Goal: Information Seeking & Learning: Learn about a topic

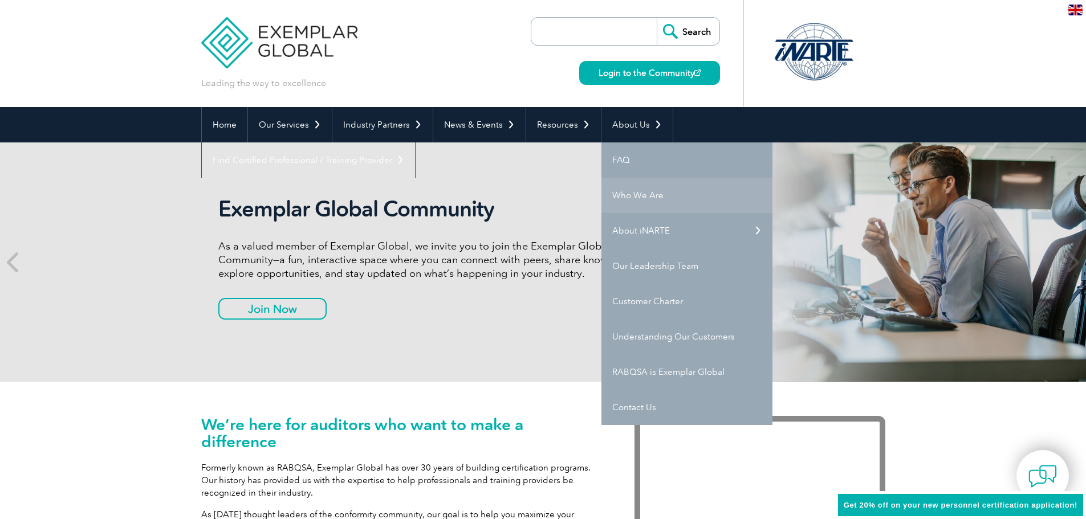
click at [638, 191] on link "Who We Are" at bounding box center [687, 195] width 171 height 35
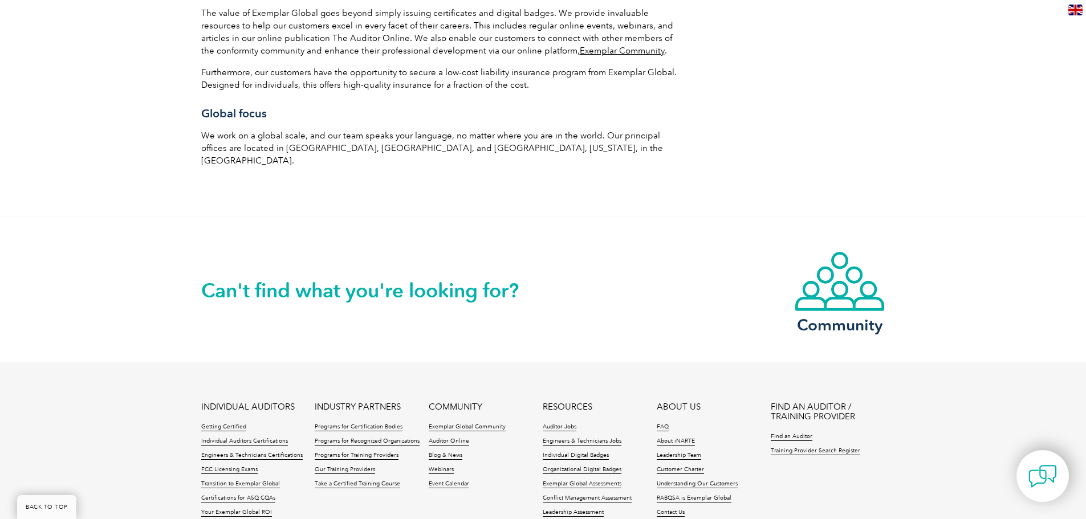
scroll to position [2005, 0]
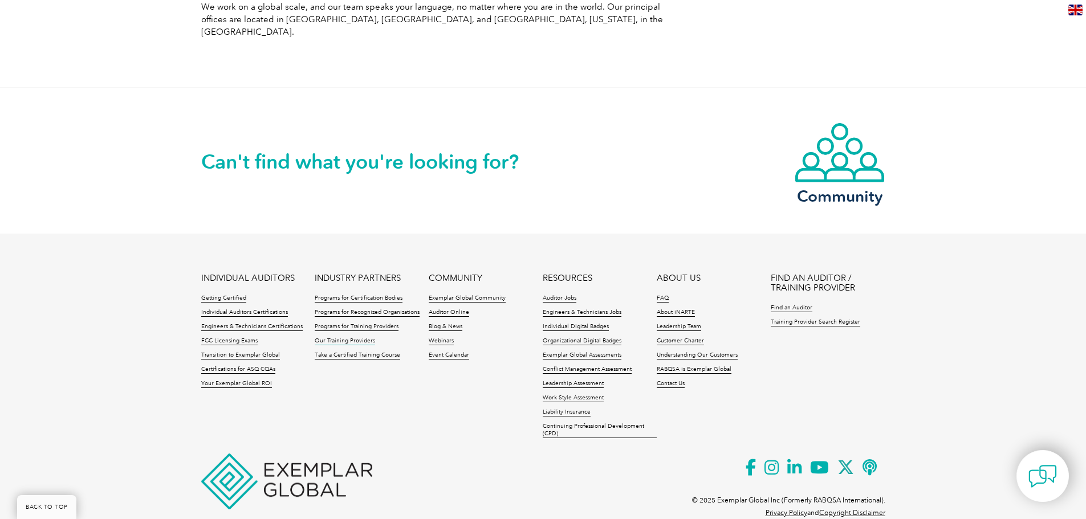
click at [331, 338] on link "Our Training Providers" at bounding box center [345, 342] width 60 height 8
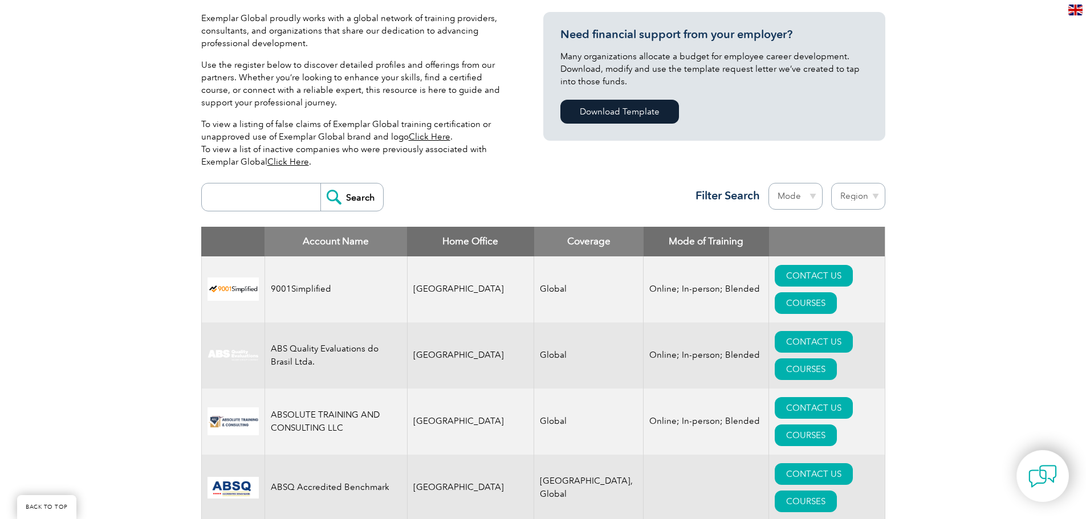
scroll to position [274, 0]
click at [469, 242] on th "Home Office" at bounding box center [470, 243] width 127 height 30
click at [290, 197] on input "search" at bounding box center [264, 197] width 113 height 27
type input "win"
click at [344, 204] on input "Search" at bounding box center [351, 197] width 63 height 27
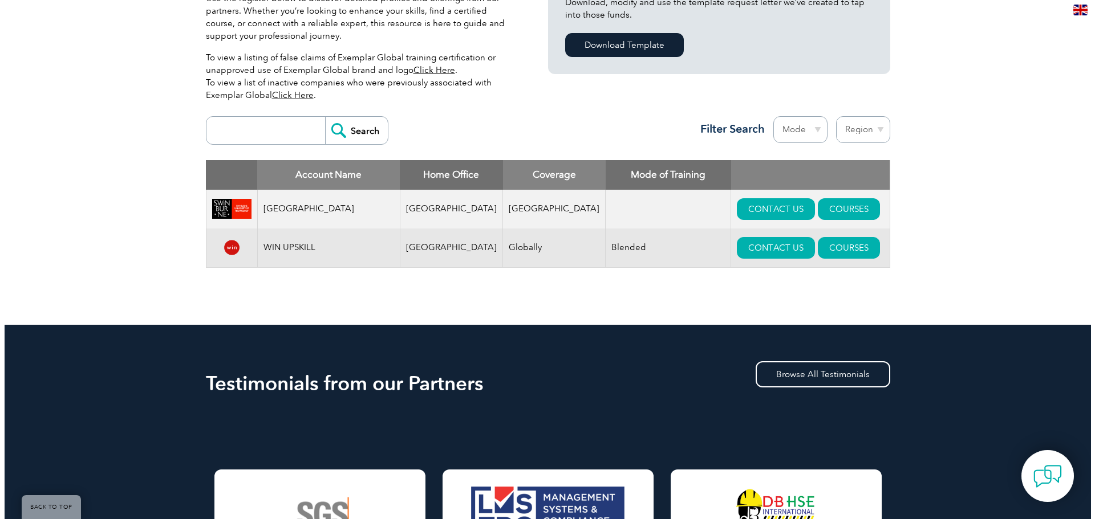
scroll to position [342, 0]
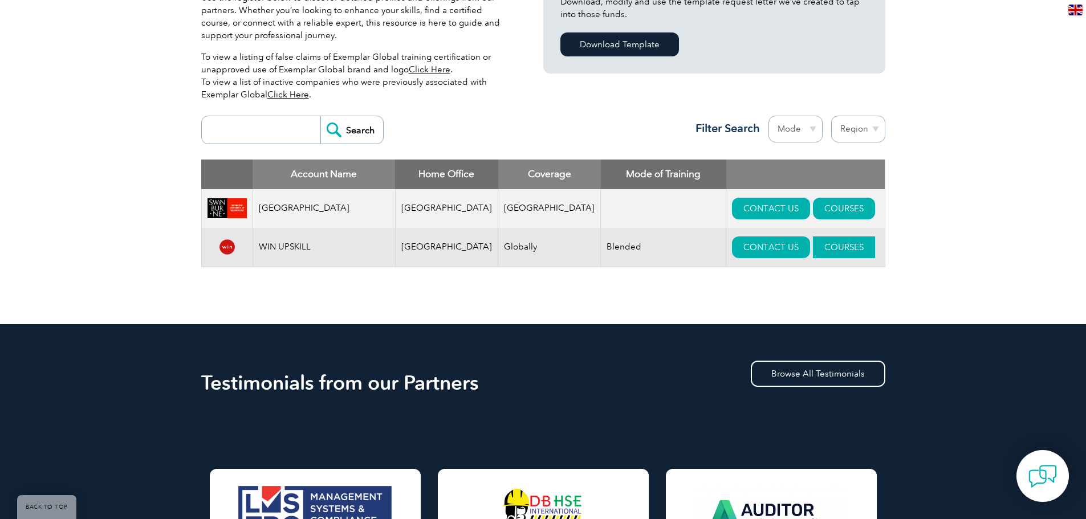
click at [814, 249] on link "COURSES" at bounding box center [844, 248] width 62 height 22
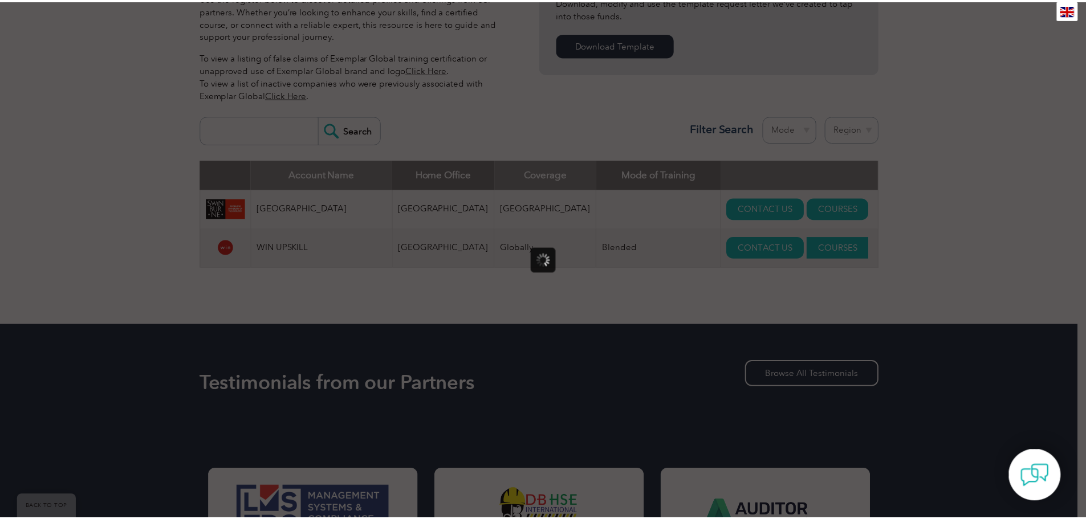
scroll to position [0, 0]
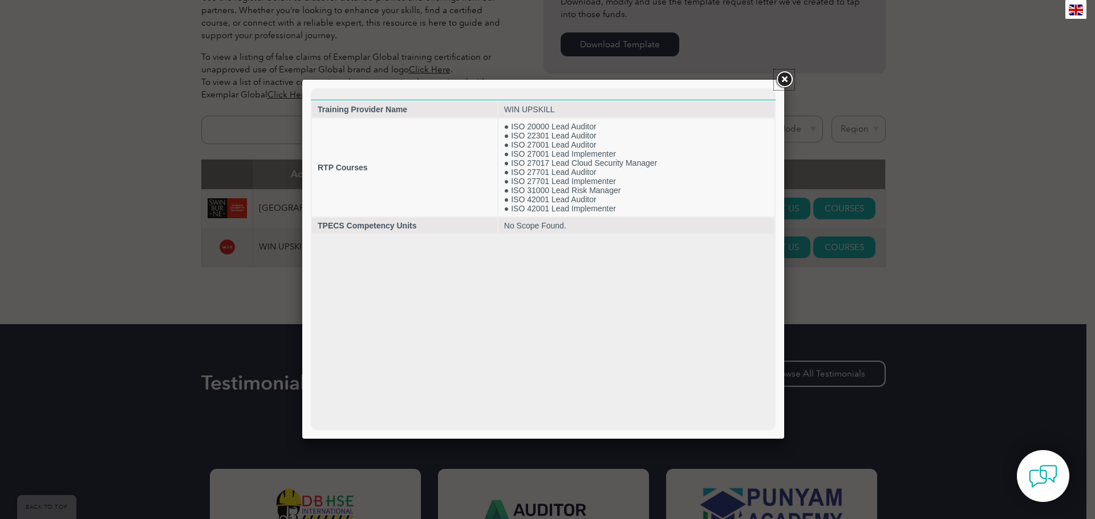
click at [783, 85] on link at bounding box center [784, 80] width 21 height 21
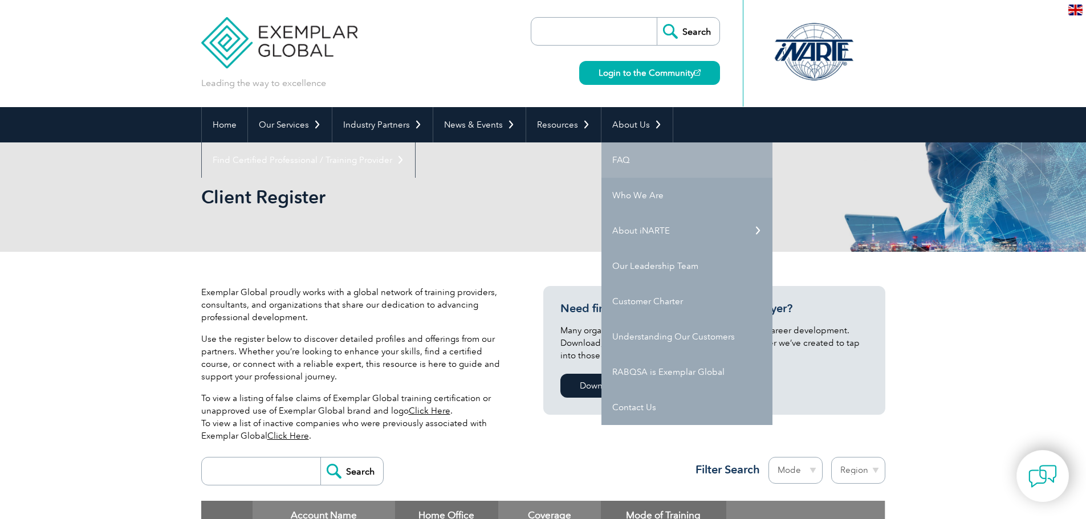
click at [616, 156] on link "FAQ" at bounding box center [687, 160] width 171 height 35
